Goal: Task Accomplishment & Management: Manage account settings

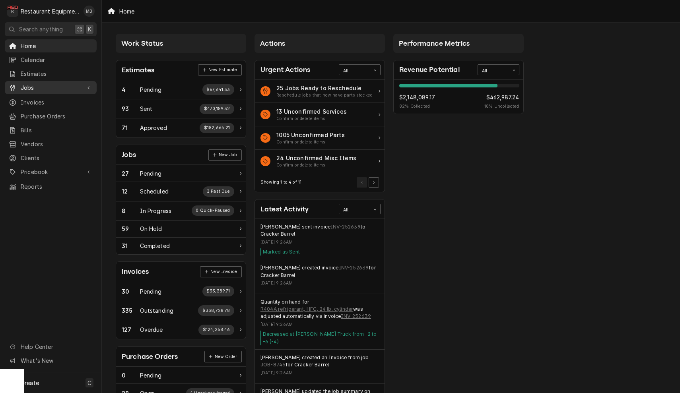
click at [50, 83] on span "Jobs" at bounding box center [51, 87] width 60 height 8
click at [34, 97] on span "Jobs" at bounding box center [57, 101] width 72 height 8
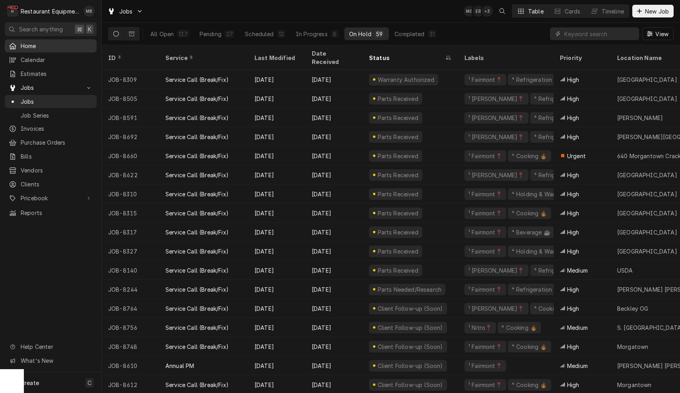
click at [27, 47] on span "Home" at bounding box center [57, 46] width 72 height 8
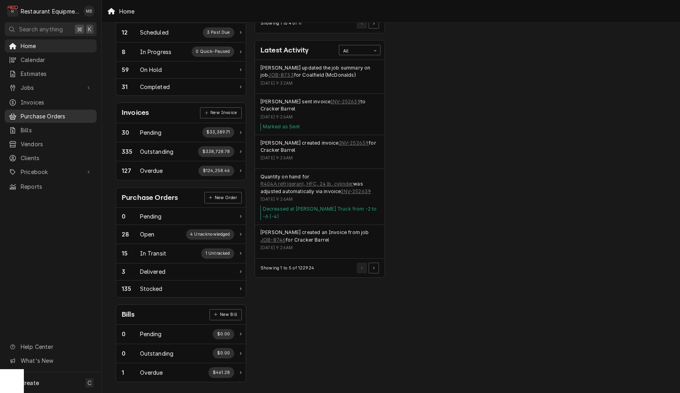
click at [57, 112] on span "Purchase Orders" at bounding box center [57, 116] width 72 height 8
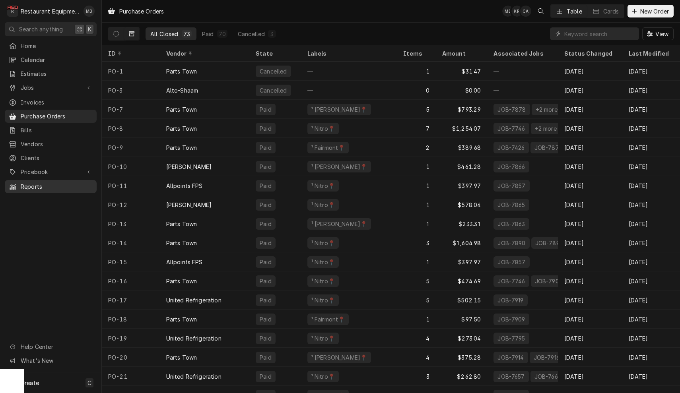
click at [33, 182] on span "Reports" at bounding box center [57, 186] width 72 height 8
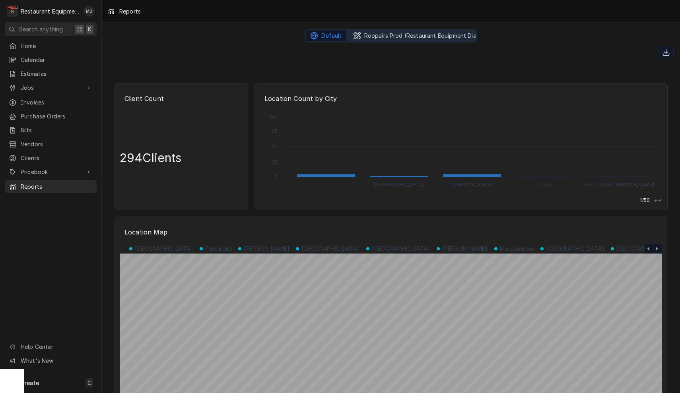
click at [384, 37] on span "Roopairs Prod (Restaurant Equipment Diagnostics)" at bounding box center [433, 36] width 138 height 8
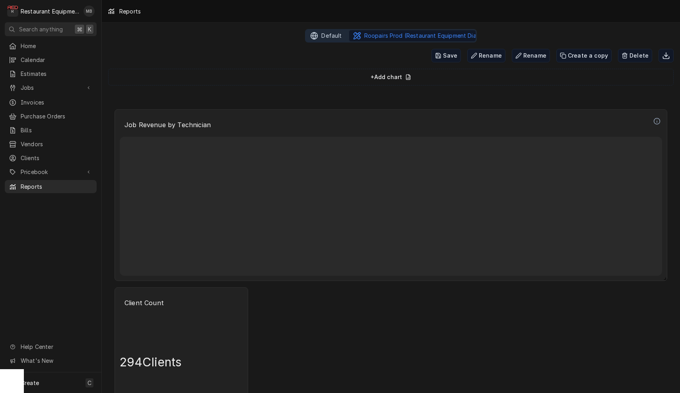
click at [330, 37] on span "Default" at bounding box center [331, 36] width 20 height 8
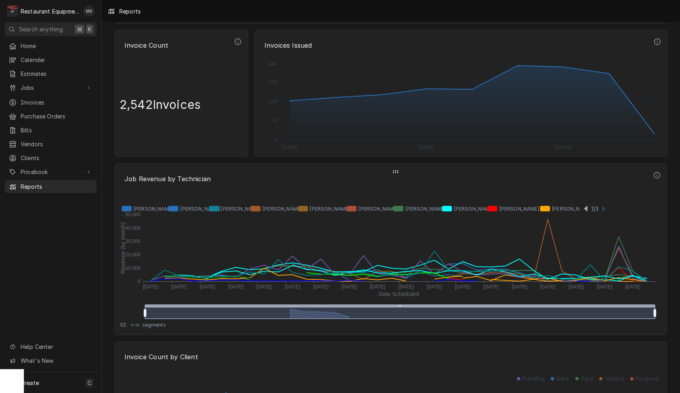
scroll to position [1704, 0]
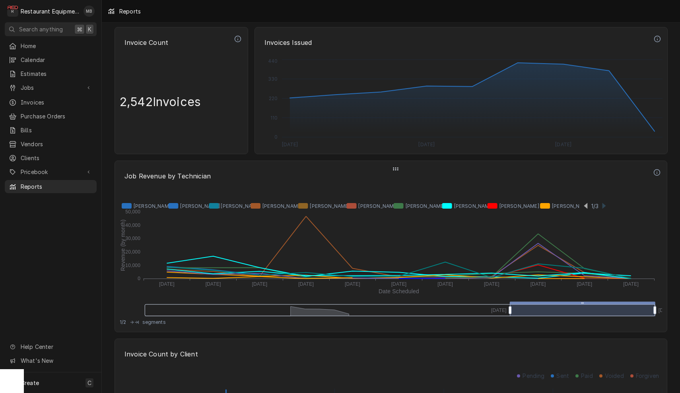
drag, startPoint x: 146, startPoint y: 314, endPoint x: 511, endPoint y: 302, distance: 365.2
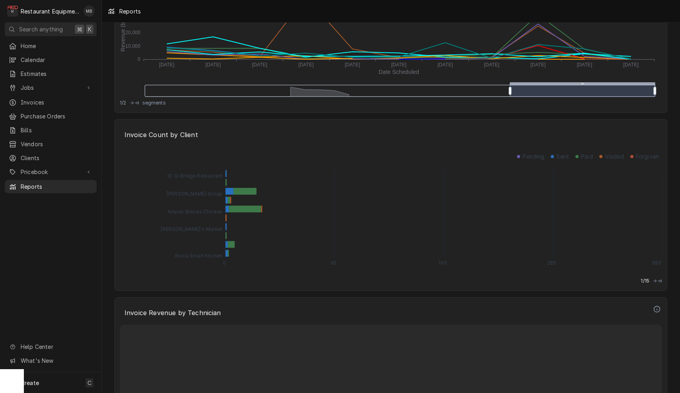
scroll to position [1923, 0]
click at [37, 168] on span "Pricebook" at bounding box center [51, 172] width 60 height 8
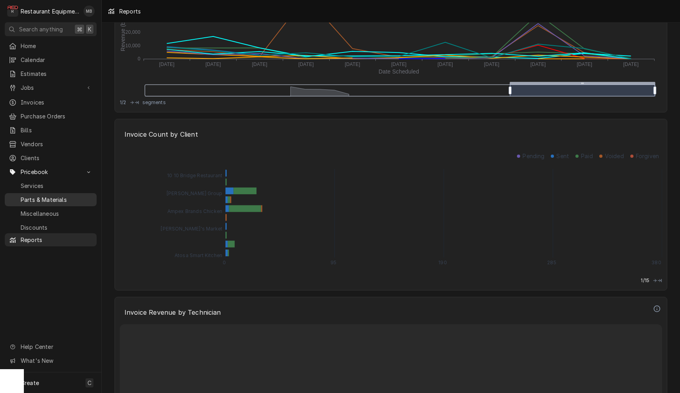
click at [39, 196] on span "Parts & Materials" at bounding box center [57, 200] width 72 height 8
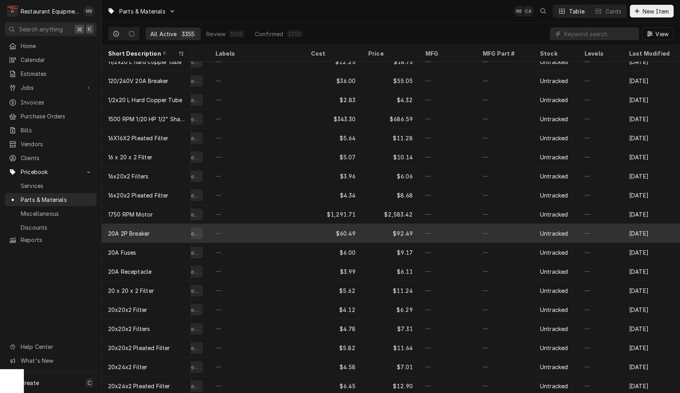
scroll to position [10, 33]
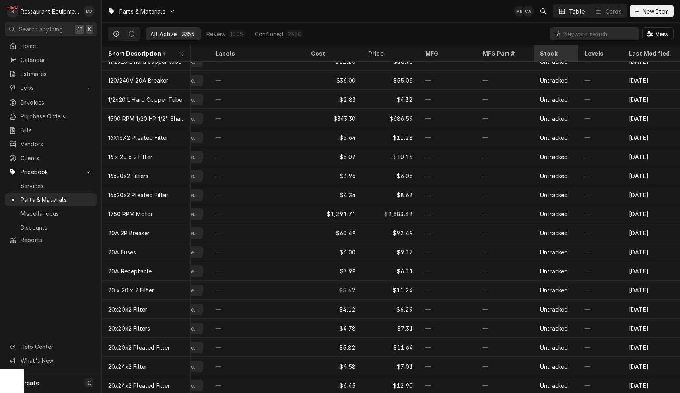
click at [545, 54] on div "Stock" at bounding box center [555, 53] width 30 height 8
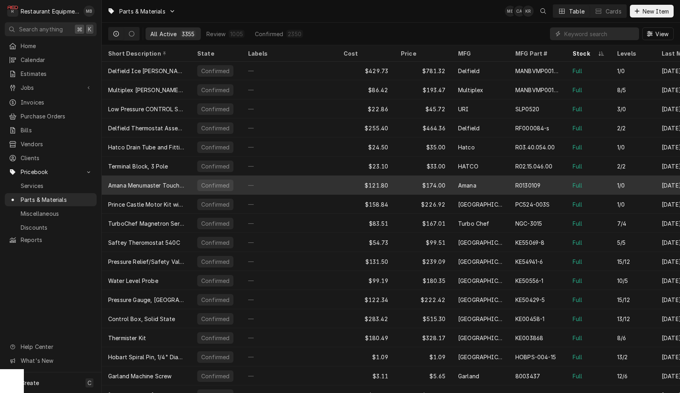
scroll to position [0, 0]
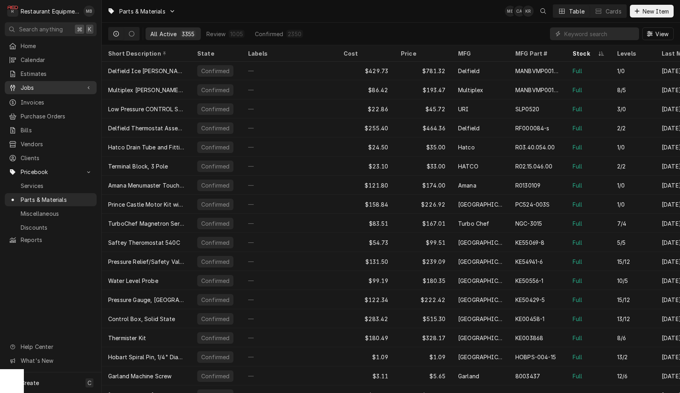
click at [33, 84] on span "Jobs" at bounding box center [51, 87] width 60 height 8
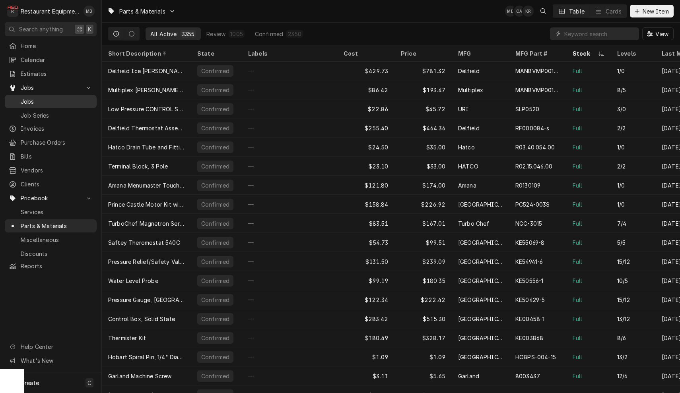
click at [31, 100] on span "Jobs" at bounding box center [57, 101] width 72 height 8
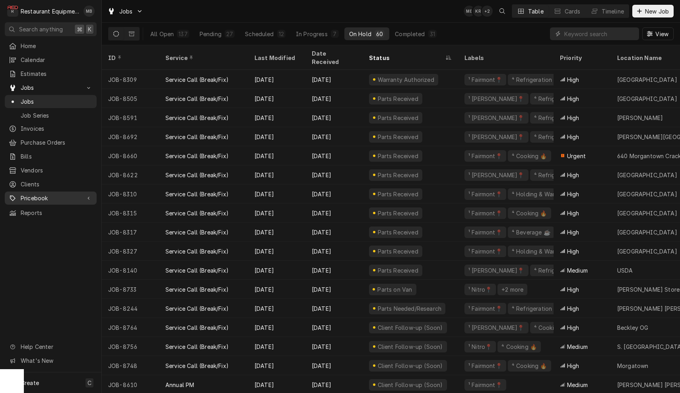
click at [35, 196] on span "Pricebook" at bounding box center [51, 198] width 60 height 8
click at [34, 222] on span "Parts & Materials" at bounding box center [57, 226] width 72 height 8
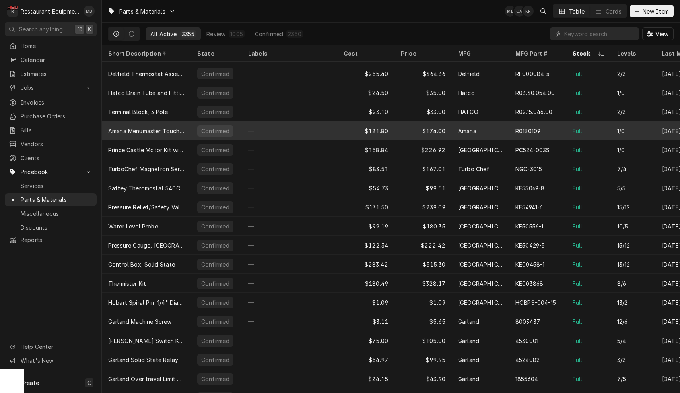
scroll to position [57, 0]
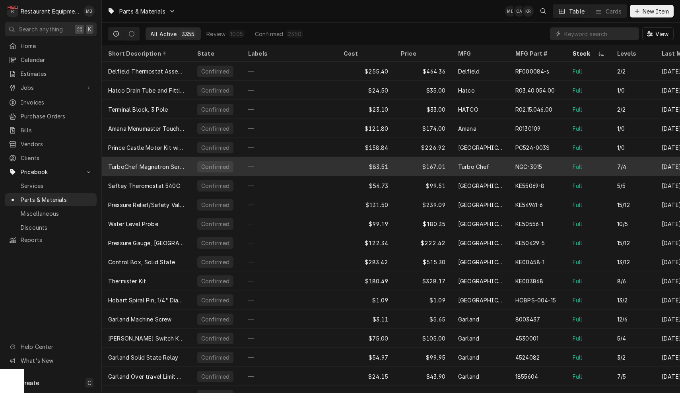
click at [152, 166] on div "TurboChef Magnetron Service Kit" at bounding box center [146, 167] width 76 height 8
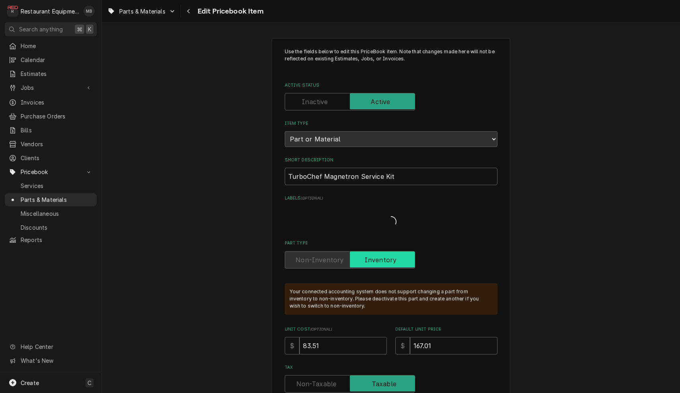
type textarea "x"
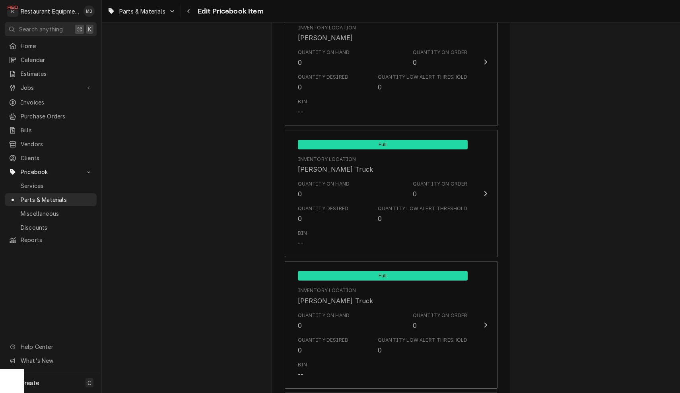
scroll to position [2609, 0]
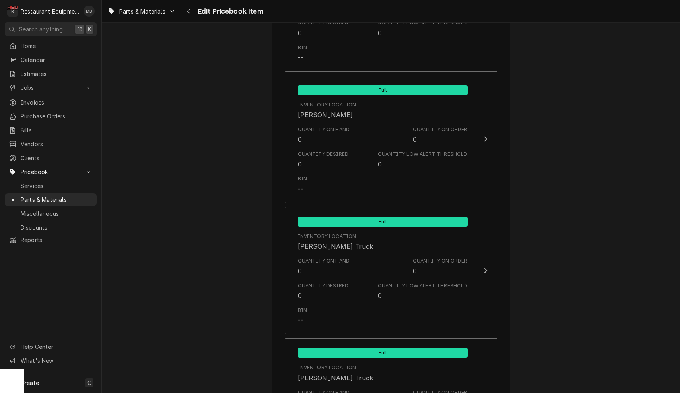
click at [168, 151] on div "Use the fields below to edit this PriceBook item. Note that changes made here w…" at bounding box center [391, 177] width 578 height 5510
click at [43, 112] on span "Purchase Orders" at bounding box center [57, 116] width 72 height 8
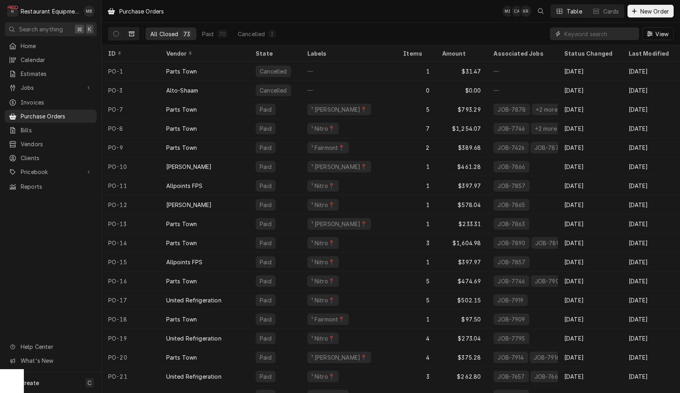
click at [598, 35] on input "Dynamic Content Wrapper" at bounding box center [599, 33] width 71 height 13
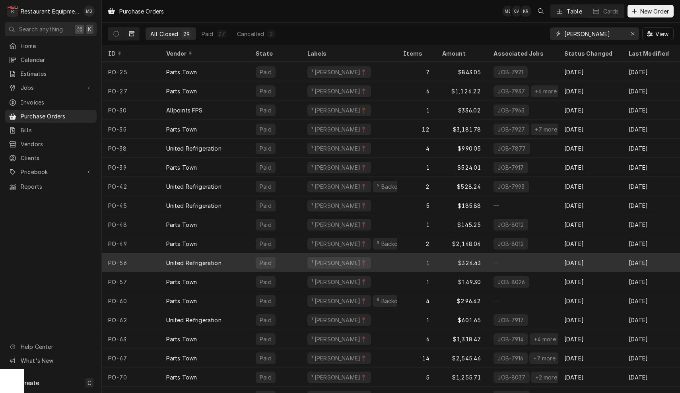
scroll to position [84, 0]
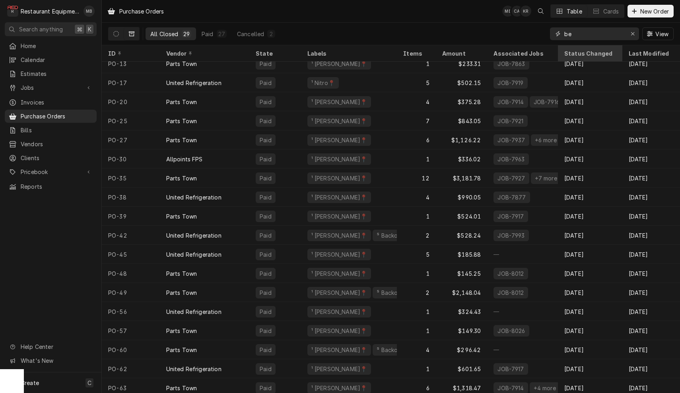
type input "b"
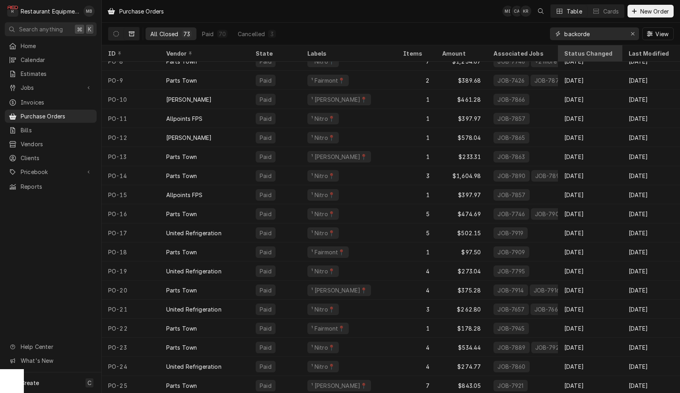
type input "backorder"
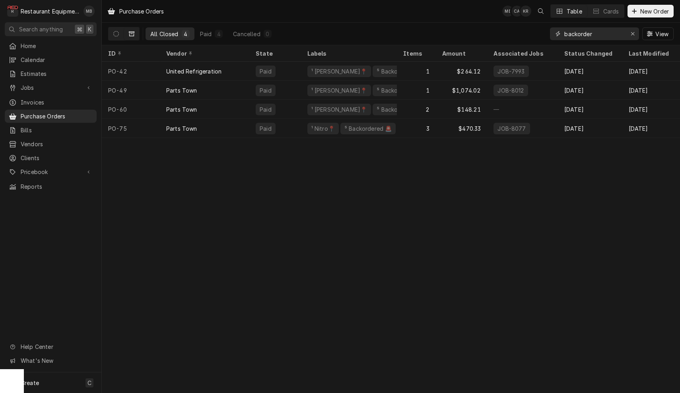
scroll to position [0, 0]
